Goal: Browse casually

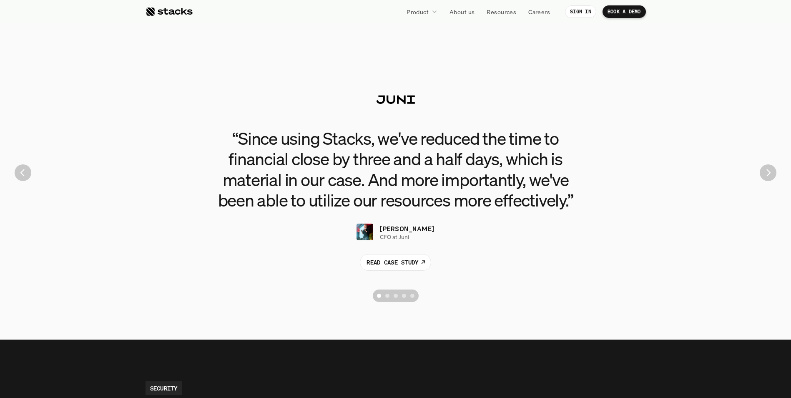
scroll to position [1875, 0]
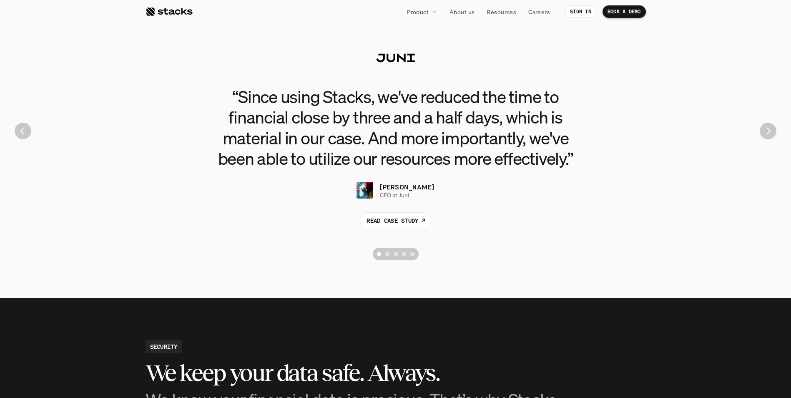
click at [765, 135] on img "Next" at bounding box center [767, 131] width 17 height 17
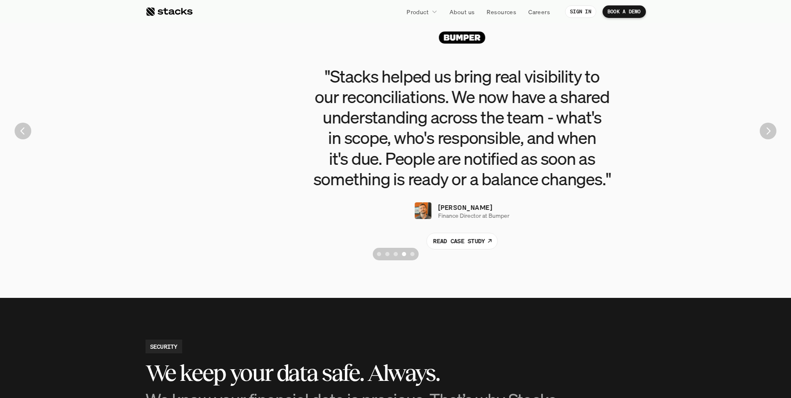
drag, startPoint x: 318, startPoint y: 120, endPoint x: 391, endPoint y: 125, distance: 73.1
click at [391, 125] on h3 ""Stacks helped us bring real visibility to our reconciliations. We now have a s…" at bounding box center [461, 127] width 375 height 123
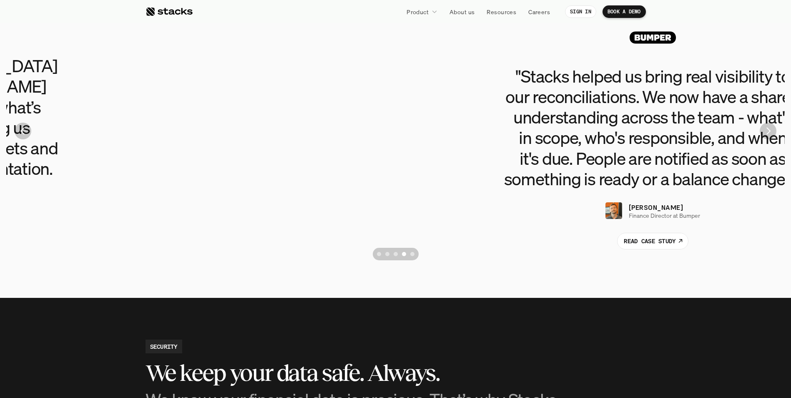
drag, startPoint x: 270, startPoint y: 119, endPoint x: 590, endPoint y: 134, distance: 319.6
click at [585, 134] on h3 ""Stacks helped us bring real visibility to our reconciliations. We now have a s…" at bounding box center [652, 127] width 375 height 123
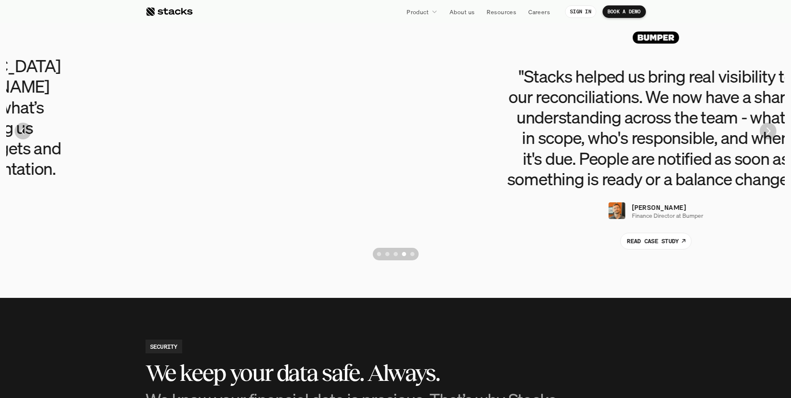
drag, startPoint x: 345, startPoint y: 138, endPoint x: 582, endPoint y: 148, distance: 236.5
click at [580, 148] on h3 ""Stacks helped us bring real visibility to our reconciliations. We now have a s…" at bounding box center [655, 127] width 375 height 123
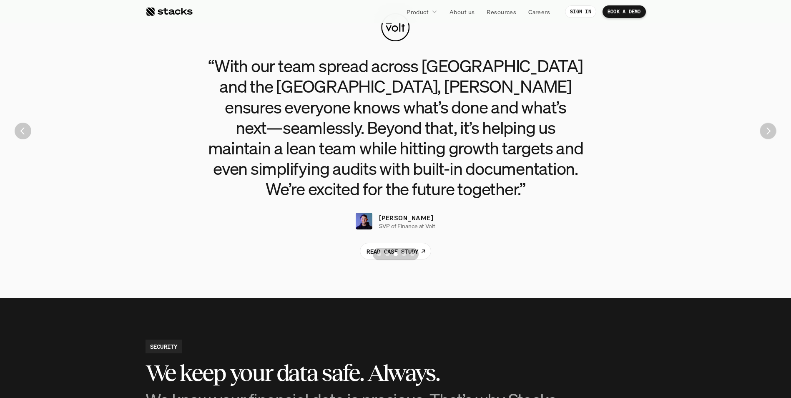
click at [764, 130] on img "Next" at bounding box center [767, 131] width 16 height 16
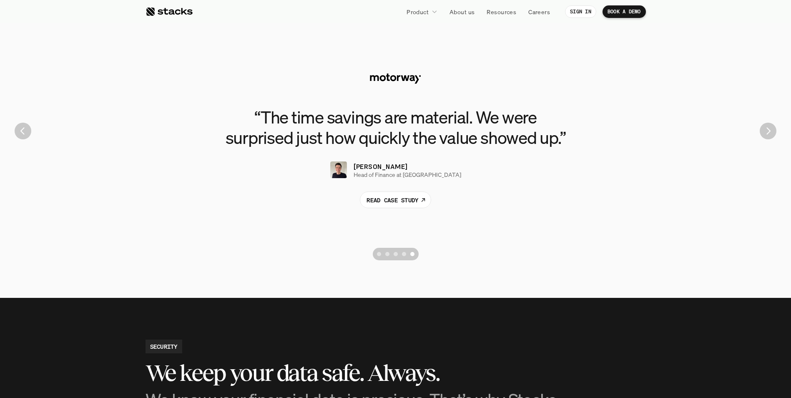
click at [31, 137] on div "“The time savings are material. We were surprised just how quickly the value sh…" at bounding box center [395, 130] width 778 height 267
click at [27, 136] on img "Previous" at bounding box center [23, 131] width 17 height 17
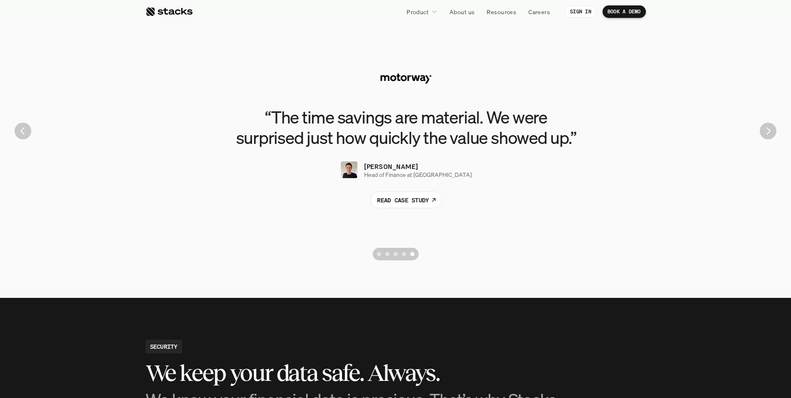
click at [27, 135] on img "Previous" at bounding box center [23, 131] width 17 height 17
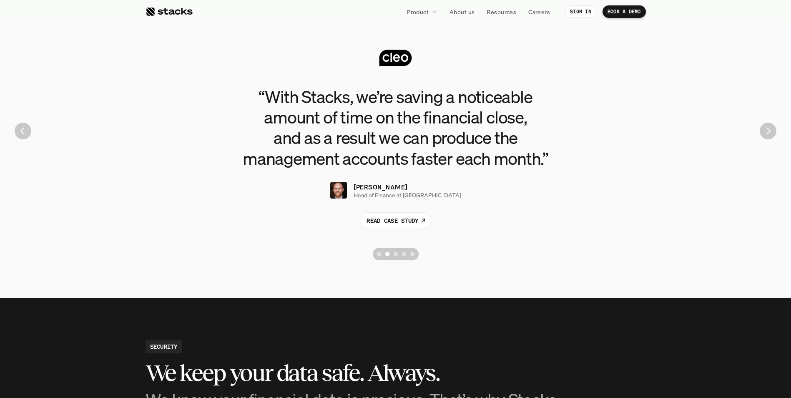
click at [27, 135] on img "Previous" at bounding box center [23, 131] width 17 height 17
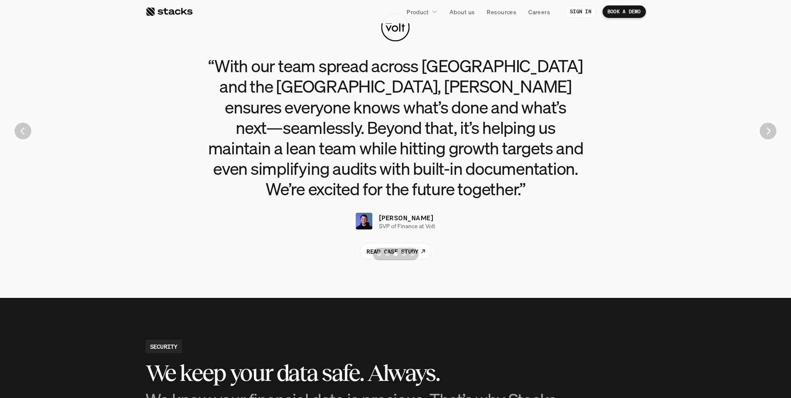
click at [771, 133] on img "Next" at bounding box center [767, 131] width 17 height 17
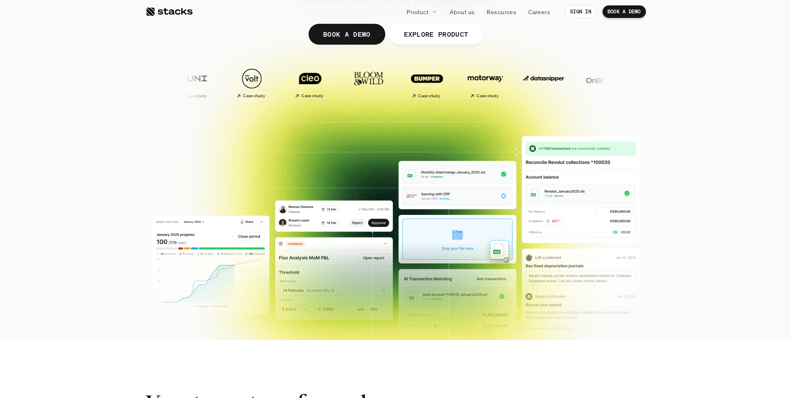
scroll to position [167, 0]
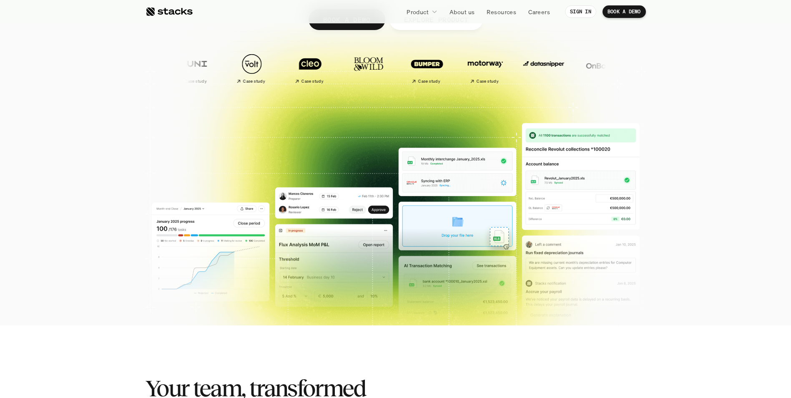
drag, startPoint x: 627, startPoint y: 182, endPoint x: 539, endPoint y: 184, distance: 88.4
click at [539, 184] on div at bounding box center [395, 37] width 500 height 375
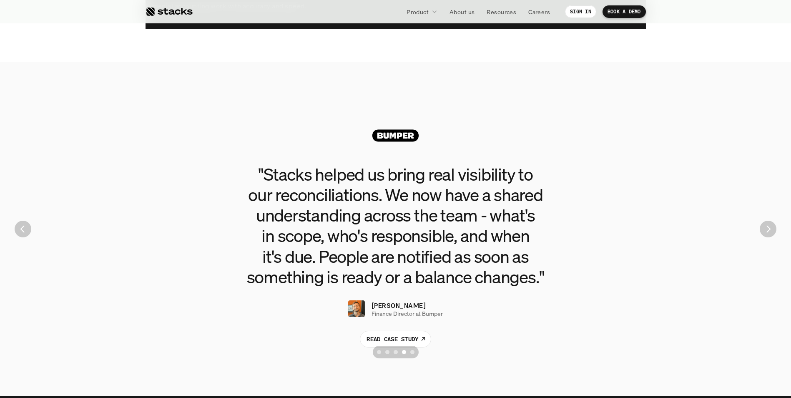
scroll to position [1792, 0]
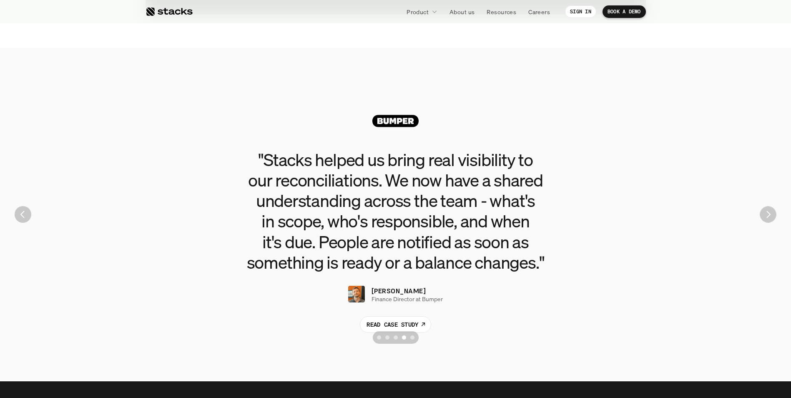
click at [768, 219] on img "Next" at bounding box center [767, 214] width 16 height 16
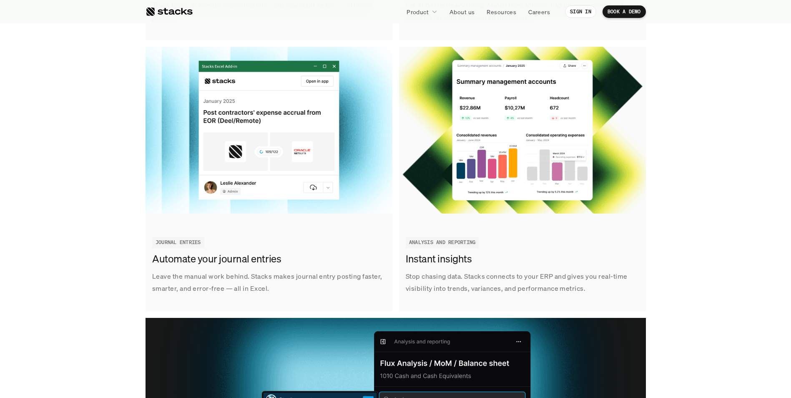
scroll to position [1209, 0]
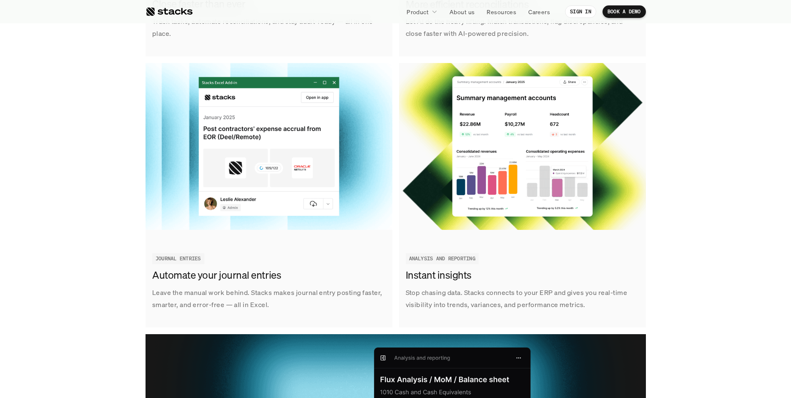
click at [678, 226] on div "Track tasks, automate reconciliations, and stay audit-ready — all in one place.…" at bounding box center [395, 195] width 778 height 806
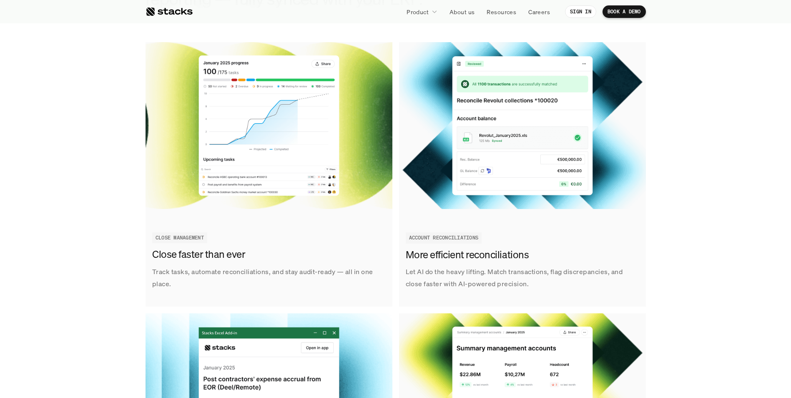
scroll to position [792, 0]
